Goal: Task Accomplishment & Management: Use online tool/utility

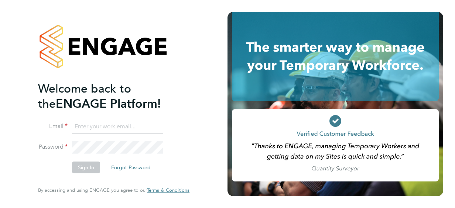
type input "[EMAIL_ADDRESS][DOMAIN_NAME]"
click at [79, 169] on button "Sign In" at bounding box center [86, 168] width 28 height 12
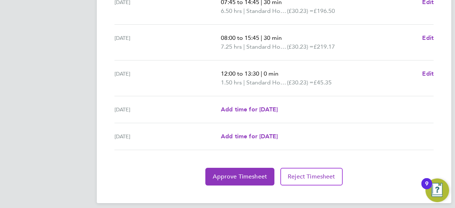
scroll to position [315, 0]
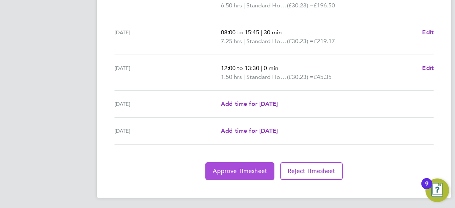
click at [260, 171] on span "Approve Timesheet" at bounding box center [240, 171] width 54 height 7
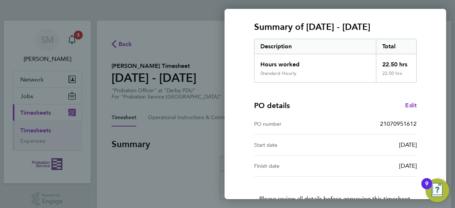
scroll to position [145, 0]
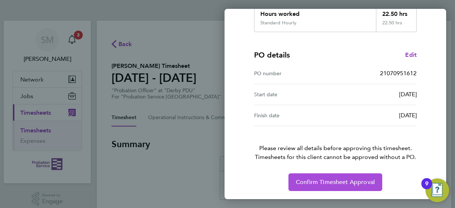
click at [325, 186] on button "Confirm Timesheet Approval" at bounding box center [335, 183] width 94 height 18
